Goal: Task Accomplishment & Management: Manage account settings

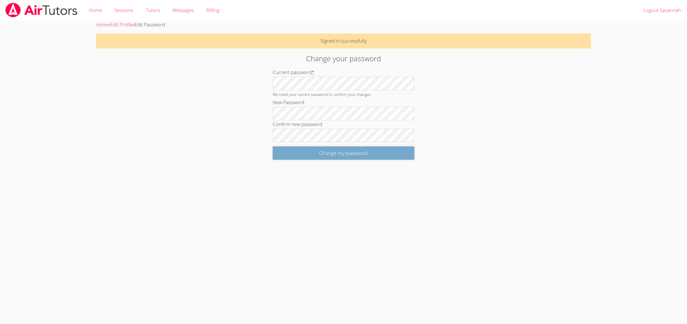
click at [291, 160] on input "Change my password" at bounding box center [344, 152] width 142 height 13
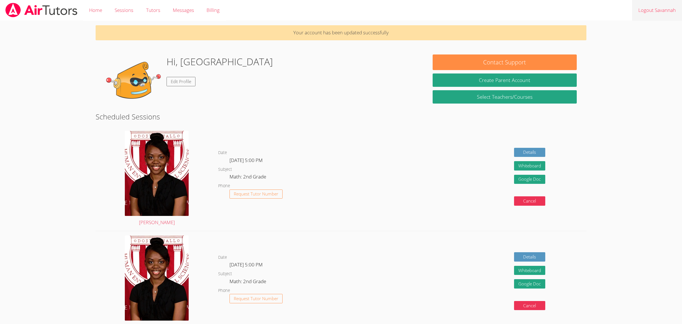
click at [651, 13] on link "Logout Savannah" at bounding box center [657, 10] width 50 height 21
